Goal: Check status: Check status

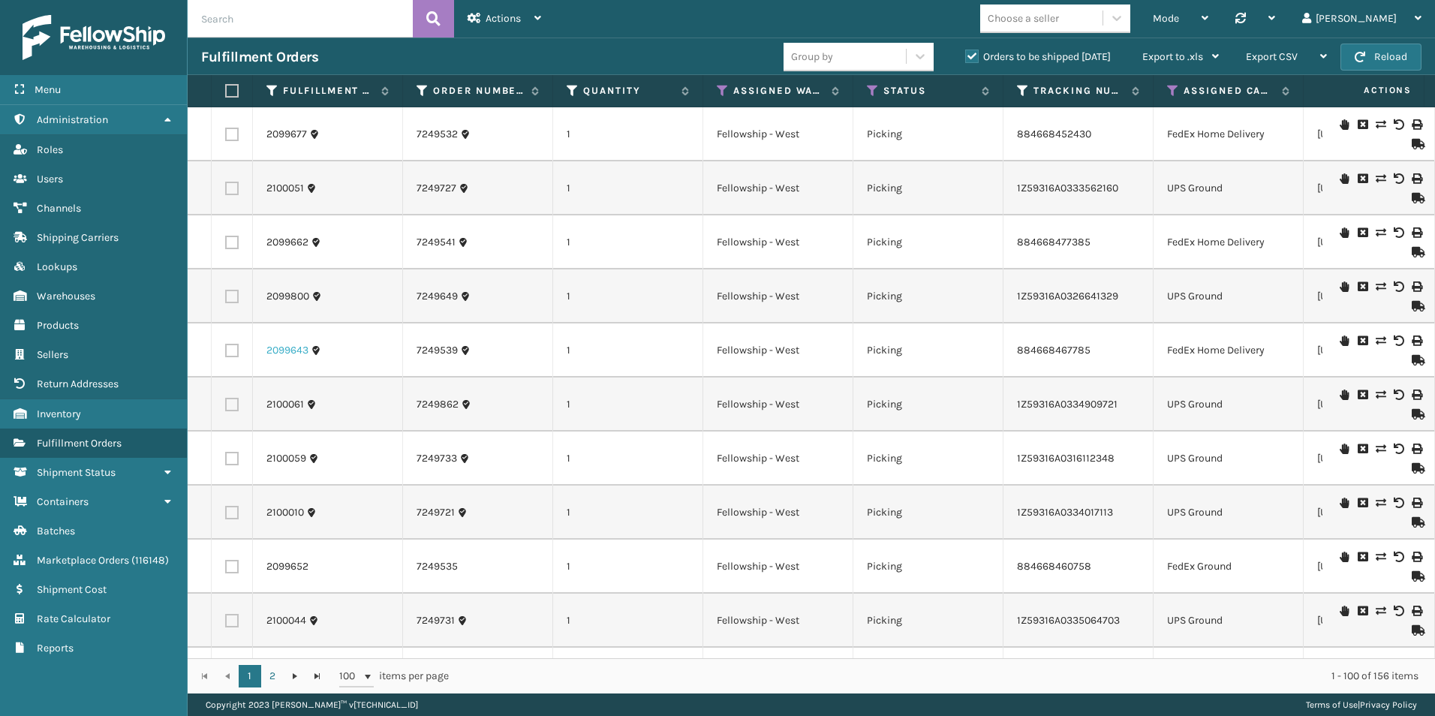
drag, startPoint x: 0, startPoint y: 0, endPoint x: 273, endPoint y: 357, distance: 449.8
click at [273, 359] on td "2099643" at bounding box center [328, 351] width 150 height 54
click at [274, 362] on td "2099643" at bounding box center [328, 351] width 150 height 54
click at [275, 360] on td "2099643" at bounding box center [328, 351] width 150 height 54
click at [1377, 50] on button "Reload" at bounding box center [1381, 57] width 81 height 27
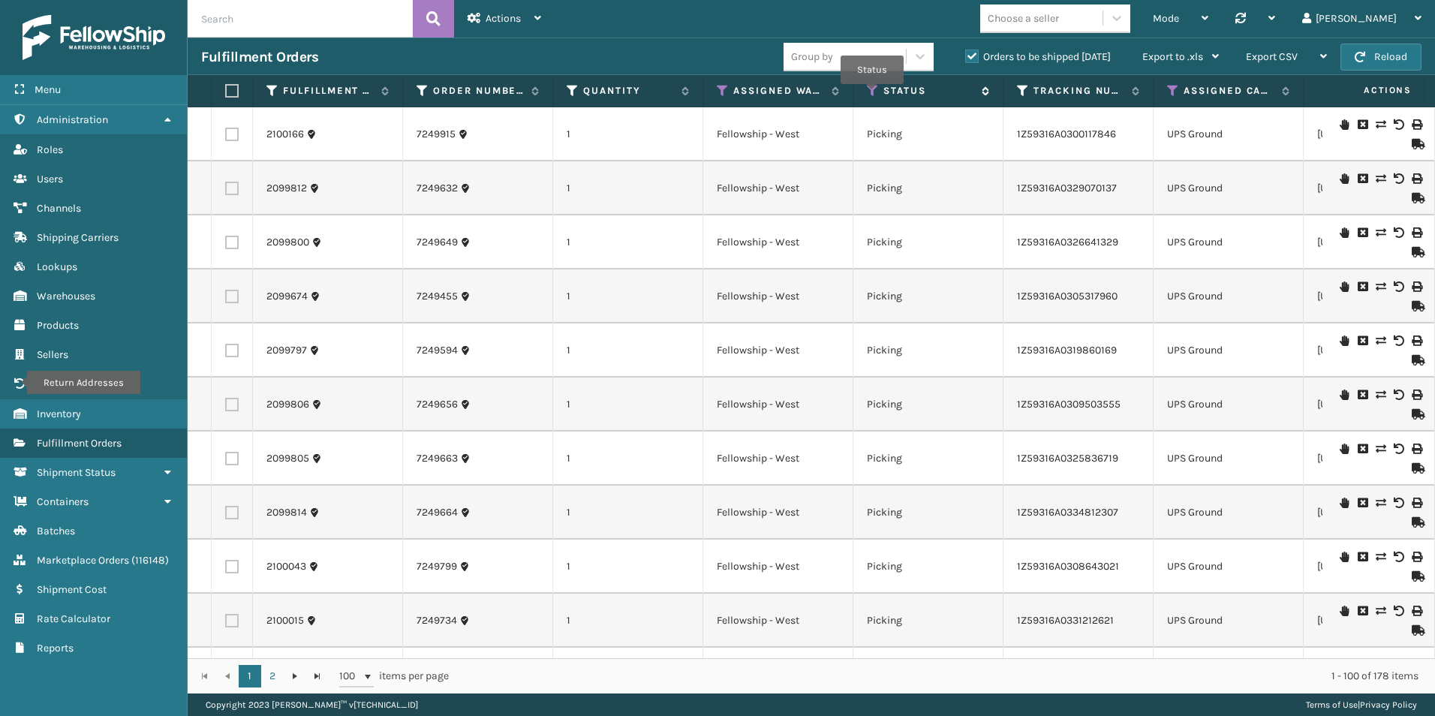
click at [872, 94] on icon at bounding box center [873, 91] width 12 height 14
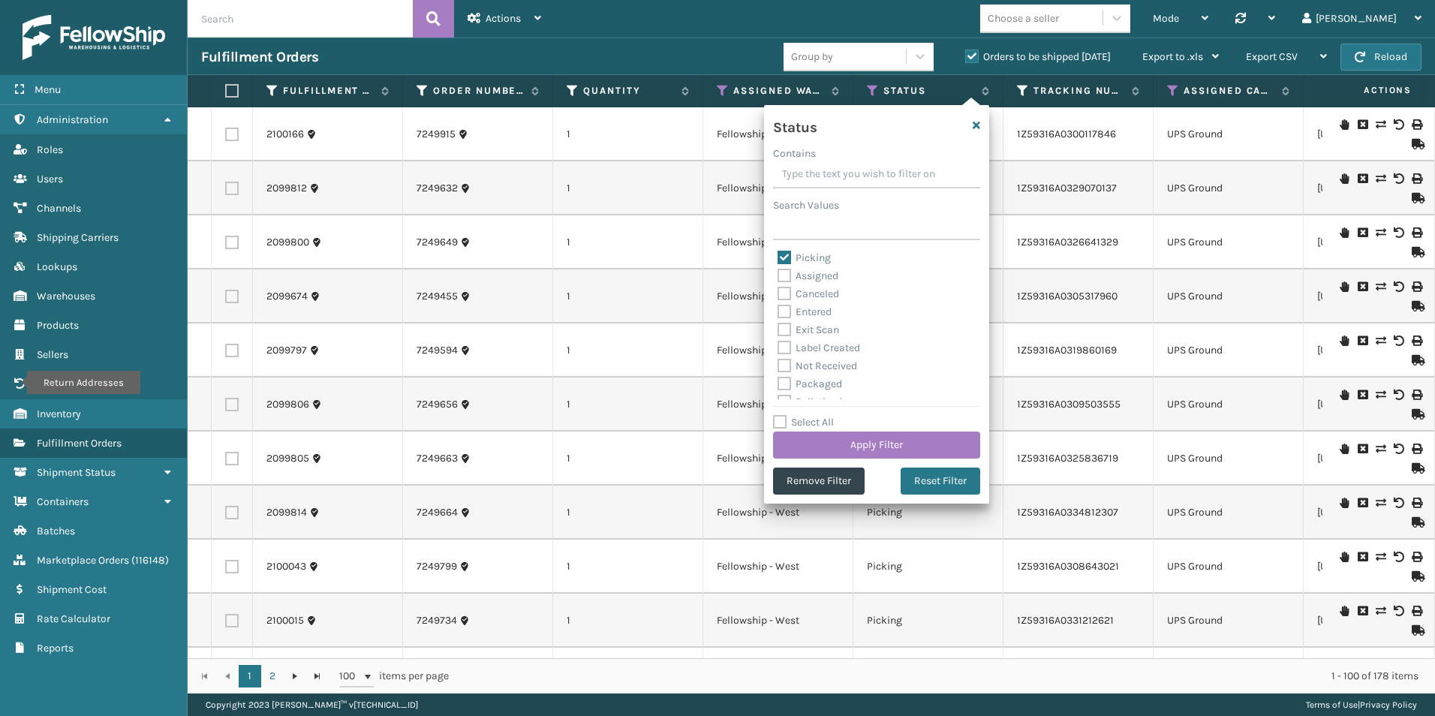
click at [784, 272] on label "Assigned" at bounding box center [808, 275] width 61 height 13
click at [778, 272] on input "Assigned" at bounding box center [778, 272] width 1 height 10
checkbox input "true"
click at [908, 435] on button "Apply Filter" at bounding box center [876, 445] width 207 height 27
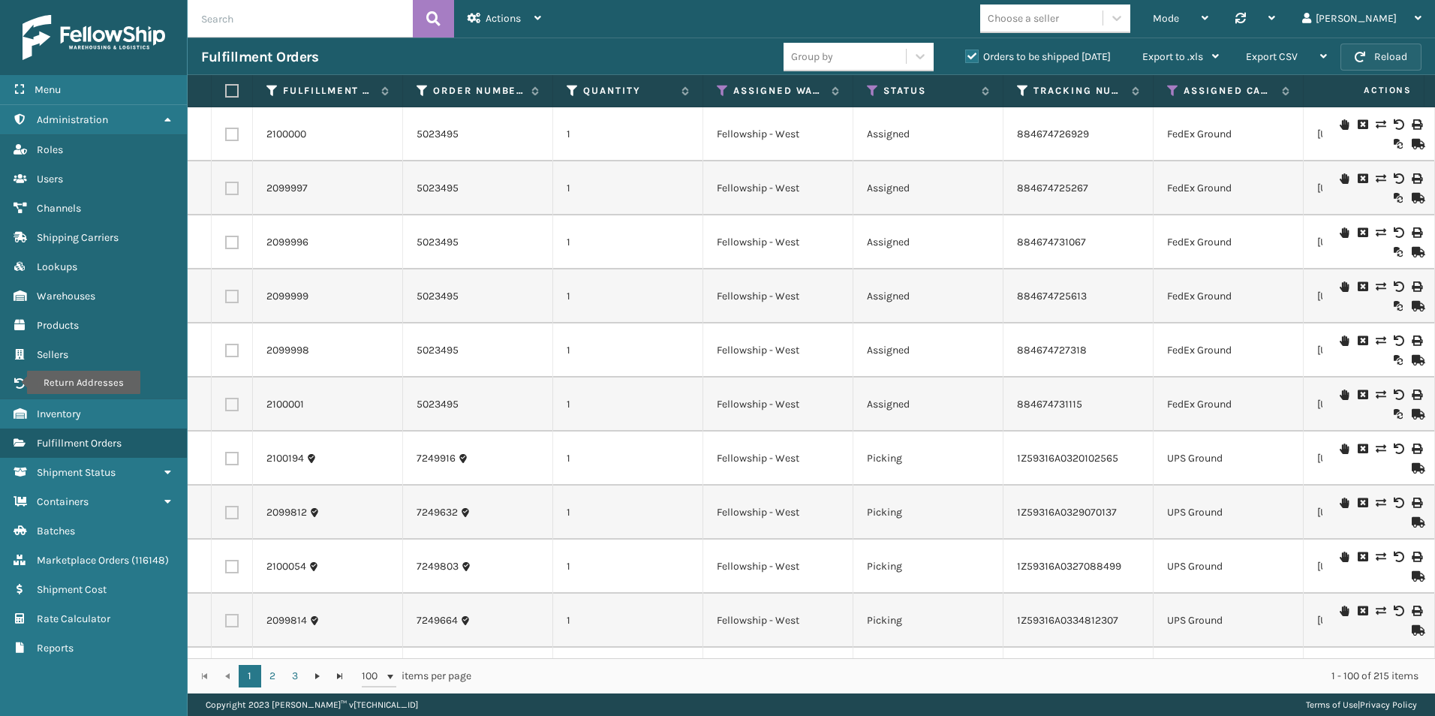
click at [1397, 65] on button "Reload" at bounding box center [1381, 57] width 81 height 27
click at [1403, 57] on button "Reload" at bounding box center [1381, 57] width 81 height 27
